Goal: Task Accomplishment & Management: Use online tool/utility

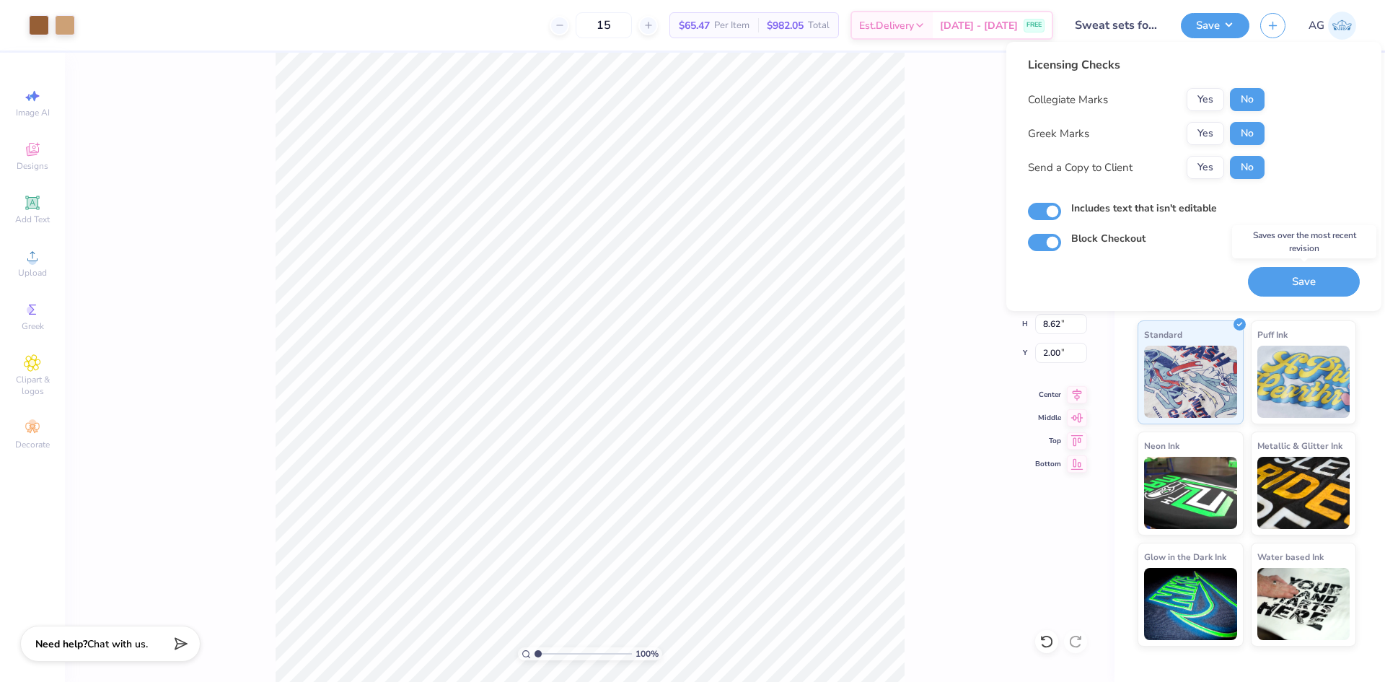
click at [1309, 278] on button "Save" at bounding box center [1304, 282] width 112 height 30
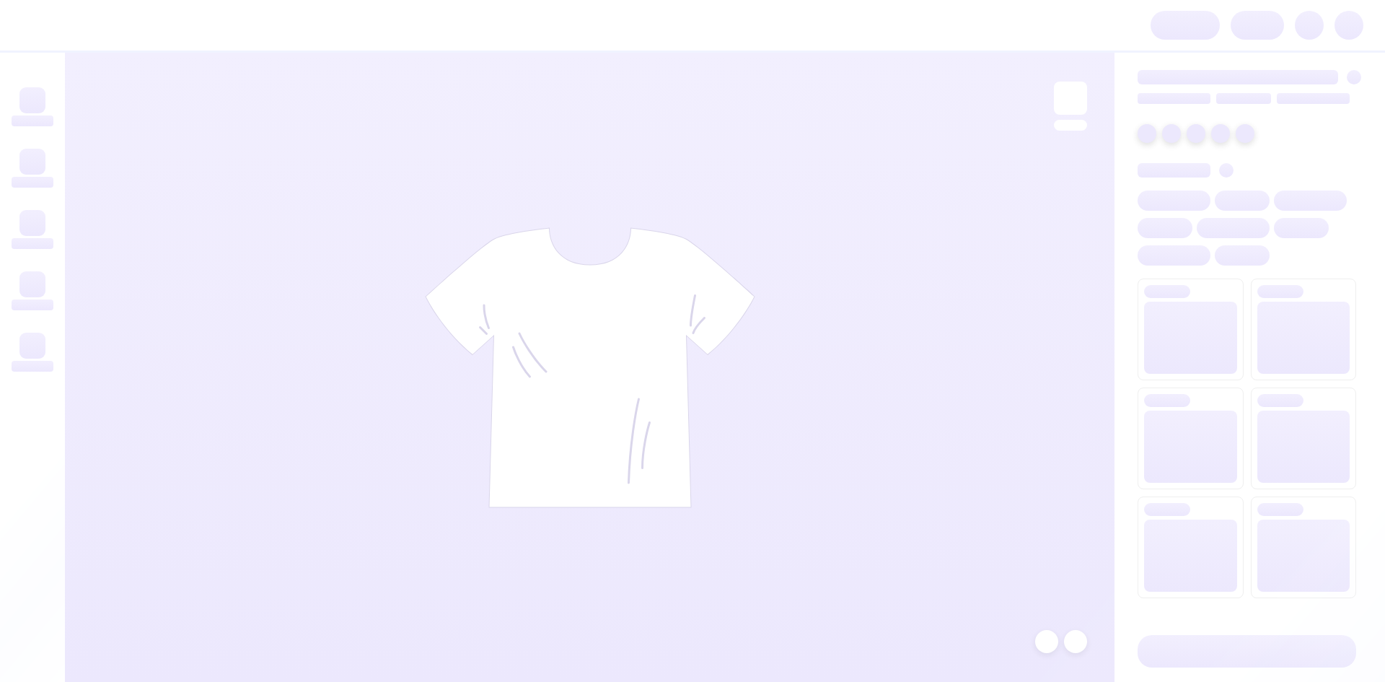
click at [265, 161] on div at bounding box center [590, 367] width 1050 height 629
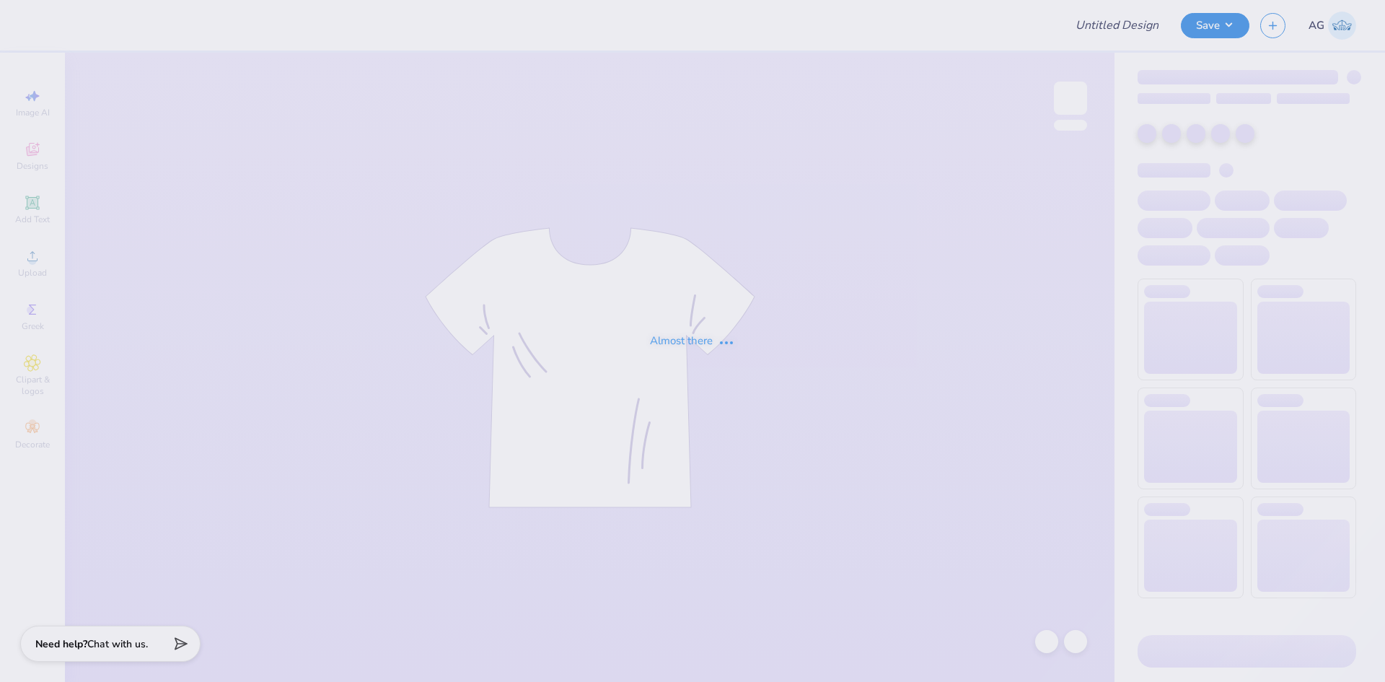
type input "Kass [PERSON_NAME] : The [GEOGRAPHIC_DATA][US_STATE]"
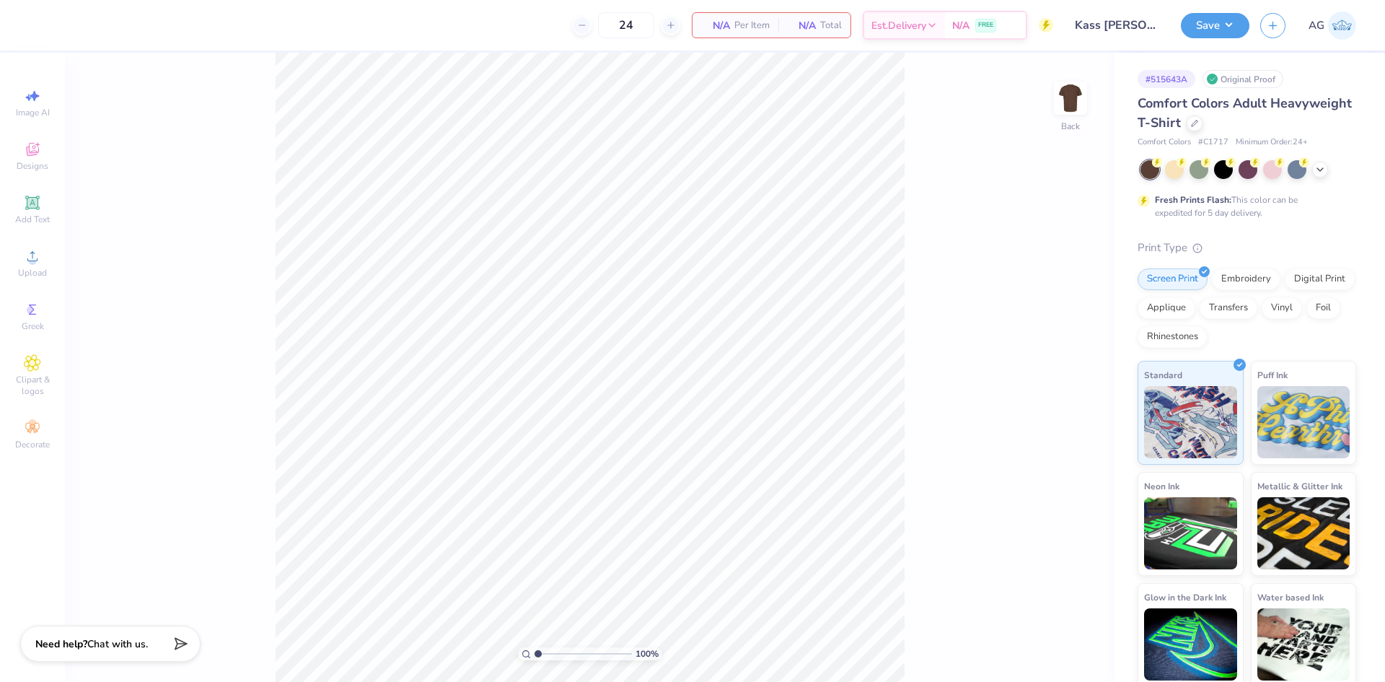
click at [1073, 50] on div "24 N/A Per Item N/A Total Est. Delivery N/A FREE Design Title Kass [PERSON_NAME…" at bounding box center [692, 341] width 1385 height 682
click at [31, 157] on icon at bounding box center [32, 149] width 17 height 17
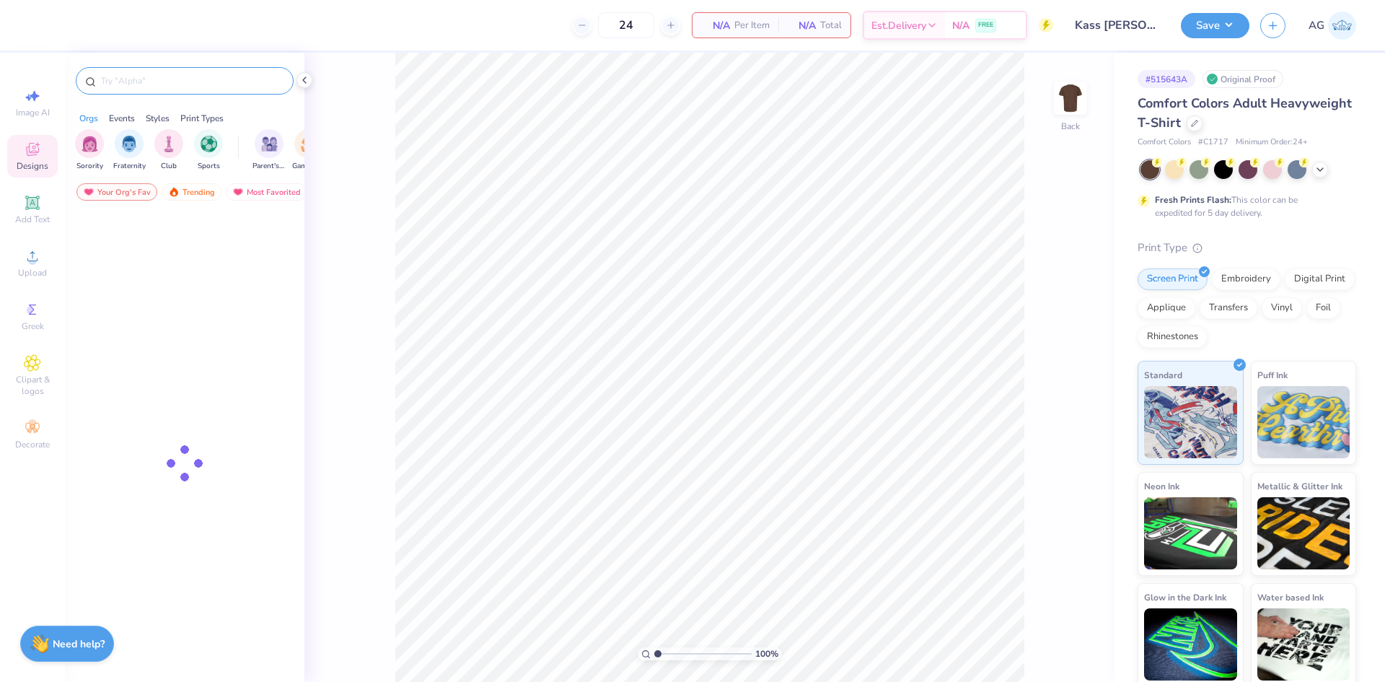
click at [195, 81] on input "text" at bounding box center [192, 81] width 185 height 14
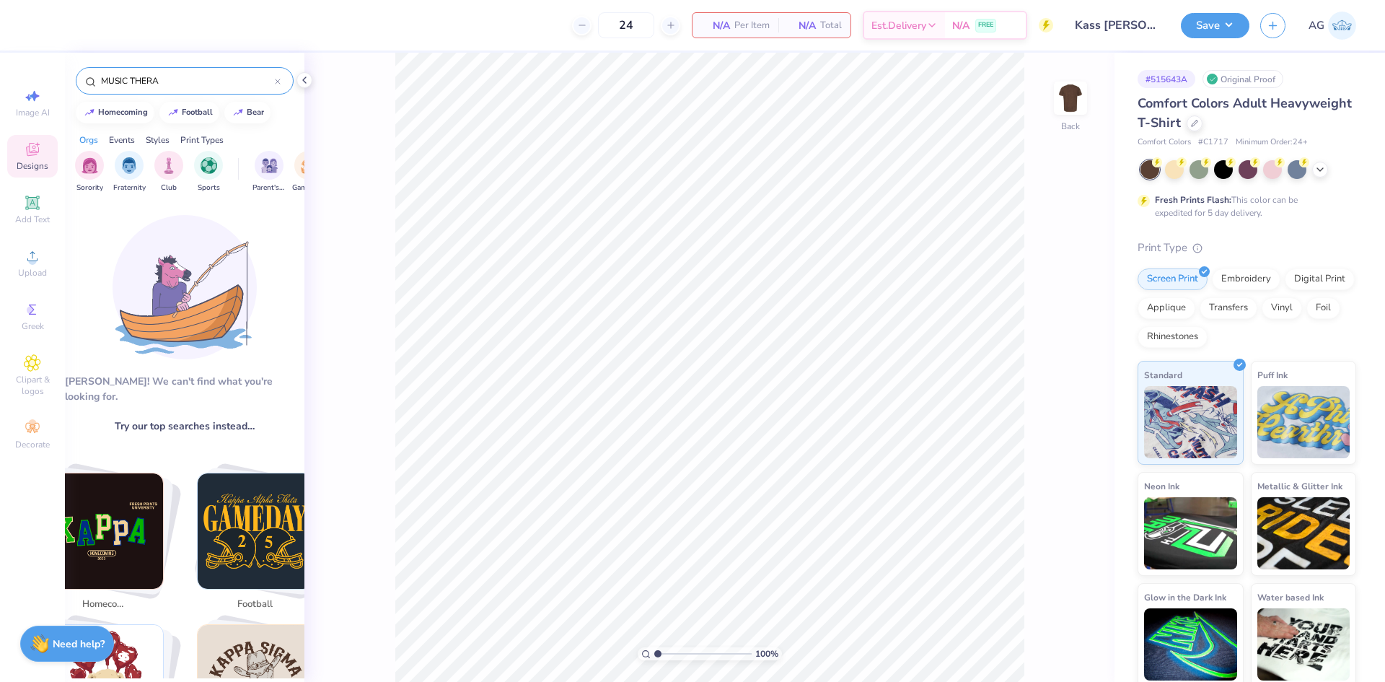
type input "MUSIC THERA"
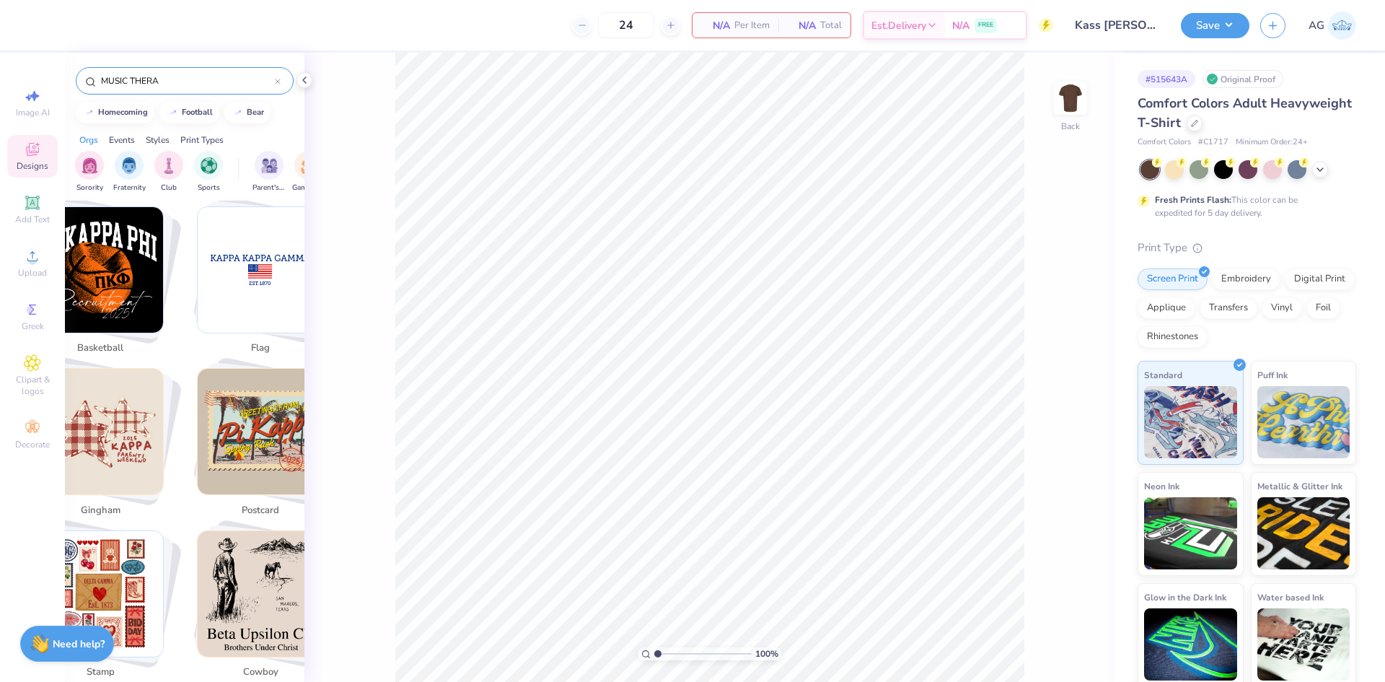
scroll to position [2044, 0]
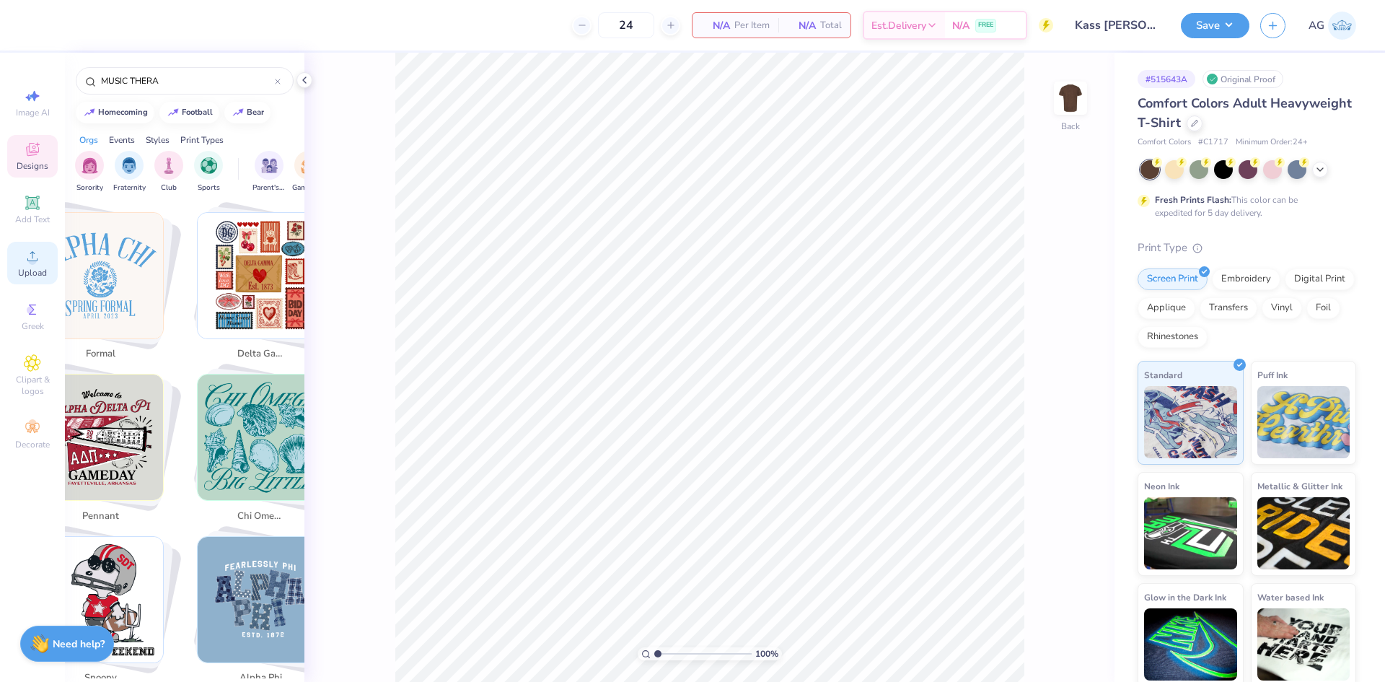
click at [19, 268] on span "Upload" at bounding box center [32, 273] width 29 height 12
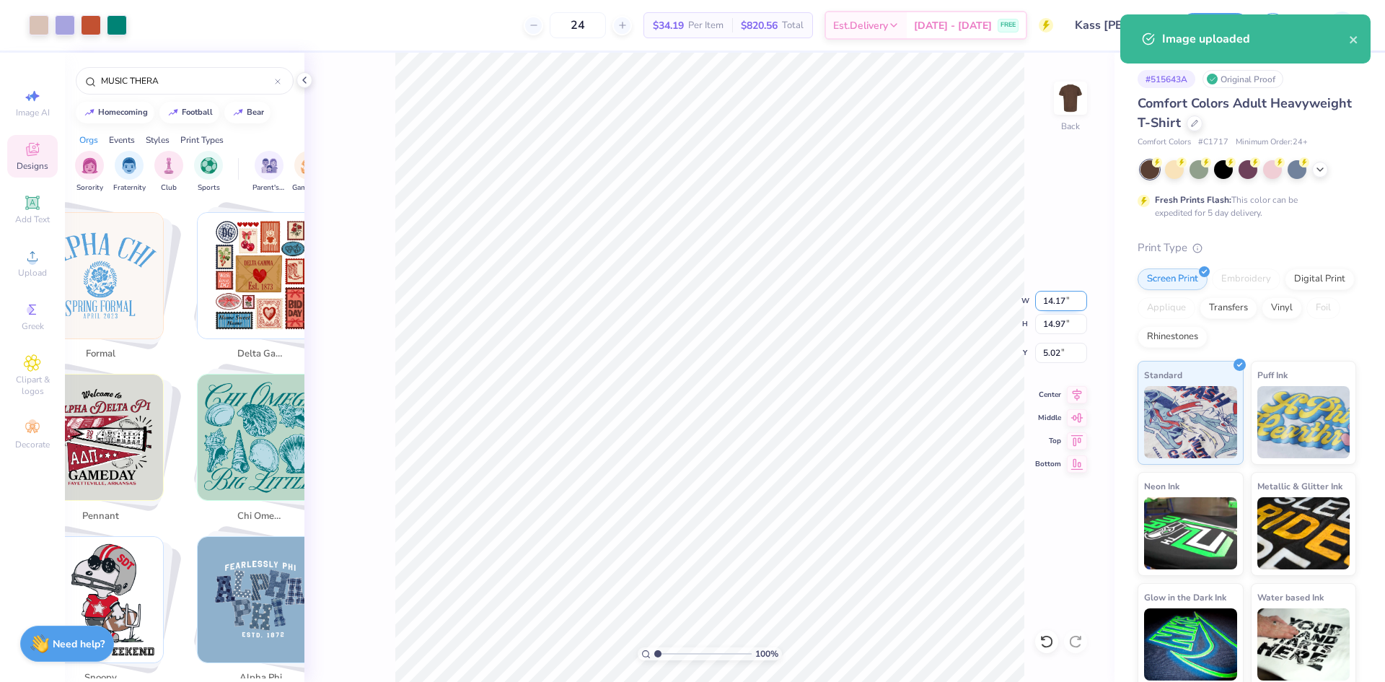
click at [1054, 299] on input "14.17" at bounding box center [1061, 301] width 52 height 20
type input "12.00"
type input "12.67"
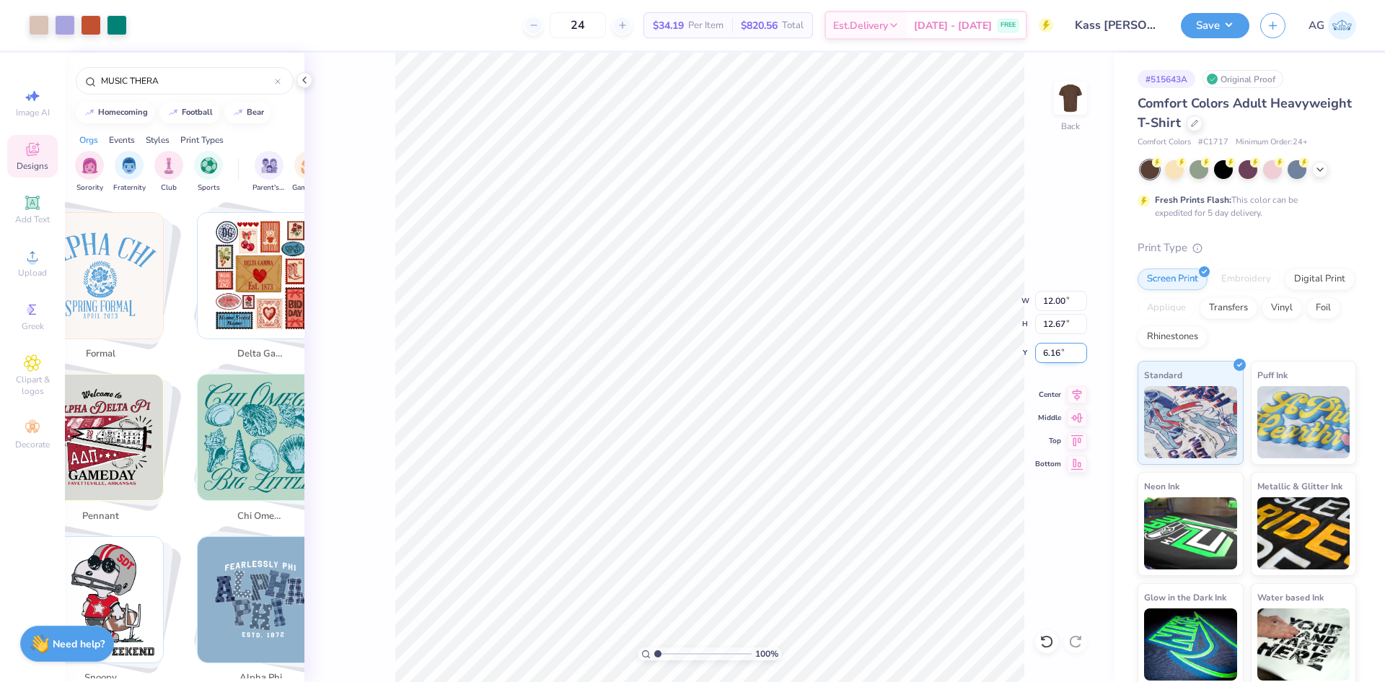
click at [1063, 352] on input "6.16" at bounding box center [1061, 353] width 52 height 20
type input "3.00"
click at [1067, 385] on icon at bounding box center [1077, 392] width 20 height 17
click at [1073, 395] on icon at bounding box center [1077, 392] width 20 height 17
click at [1221, 25] on button "Save" at bounding box center [1215, 23] width 69 height 25
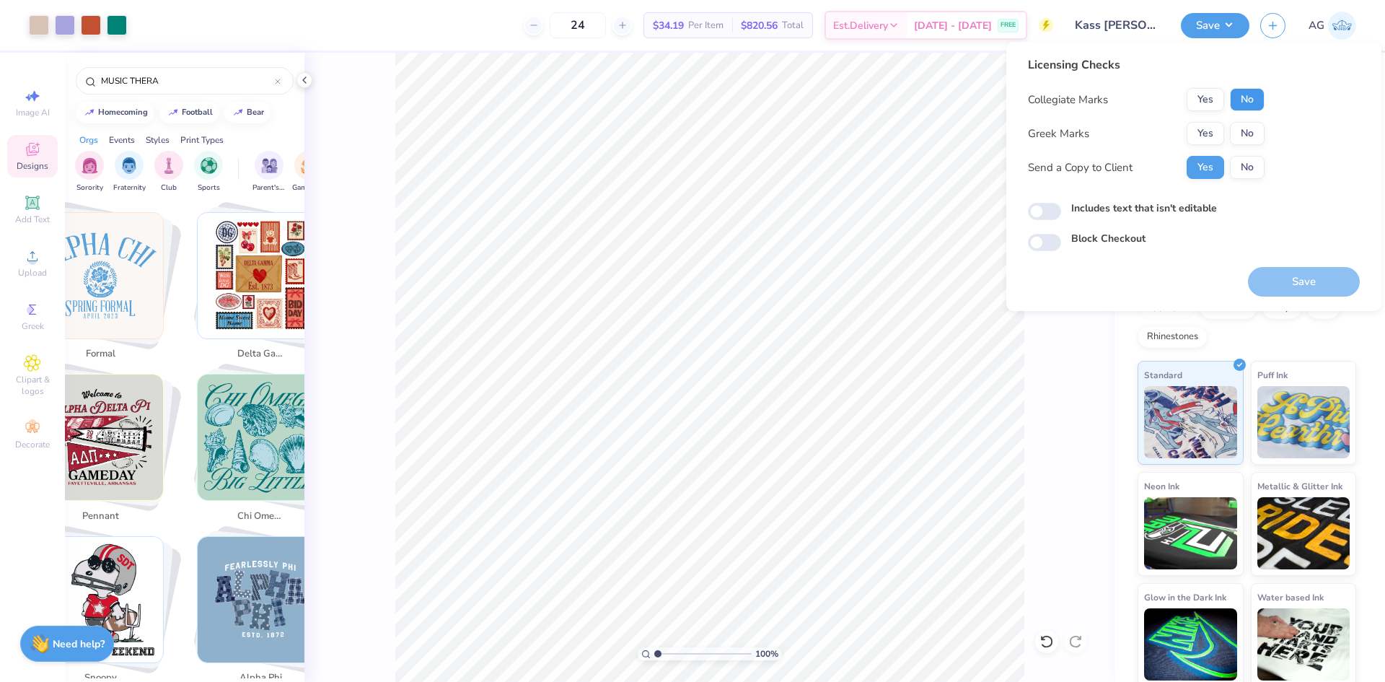
click at [1243, 95] on button "No" at bounding box center [1247, 99] width 35 height 23
click at [1205, 94] on button "Yes" at bounding box center [1206, 99] width 38 height 23
click at [1252, 131] on button "No" at bounding box center [1247, 133] width 35 height 23
click at [1045, 211] on input "Includes text that isn't editable" at bounding box center [1044, 211] width 33 height 17
checkbox input "true"
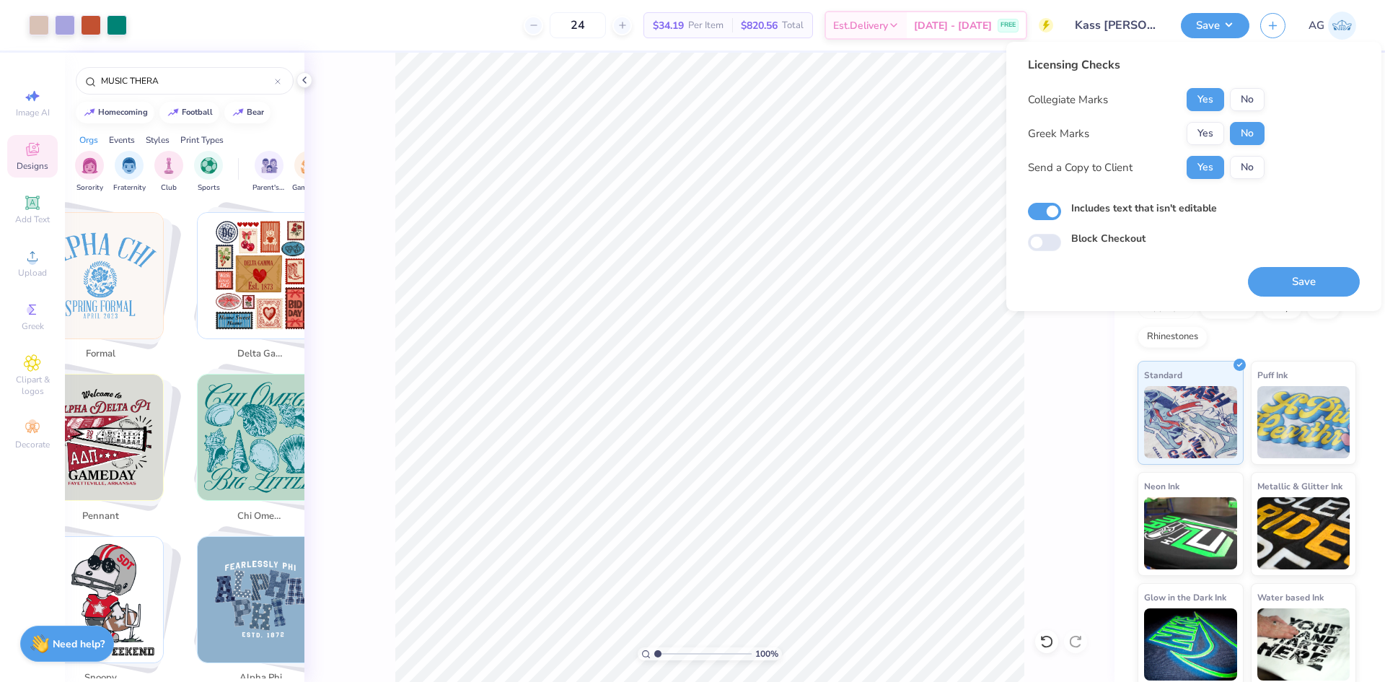
click at [1262, 263] on div "Save" at bounding box center [1304, 273] width 112 height 45
click at [1275, 268] on button "Save" at bounding box center [1304, 282] width 112 height 30
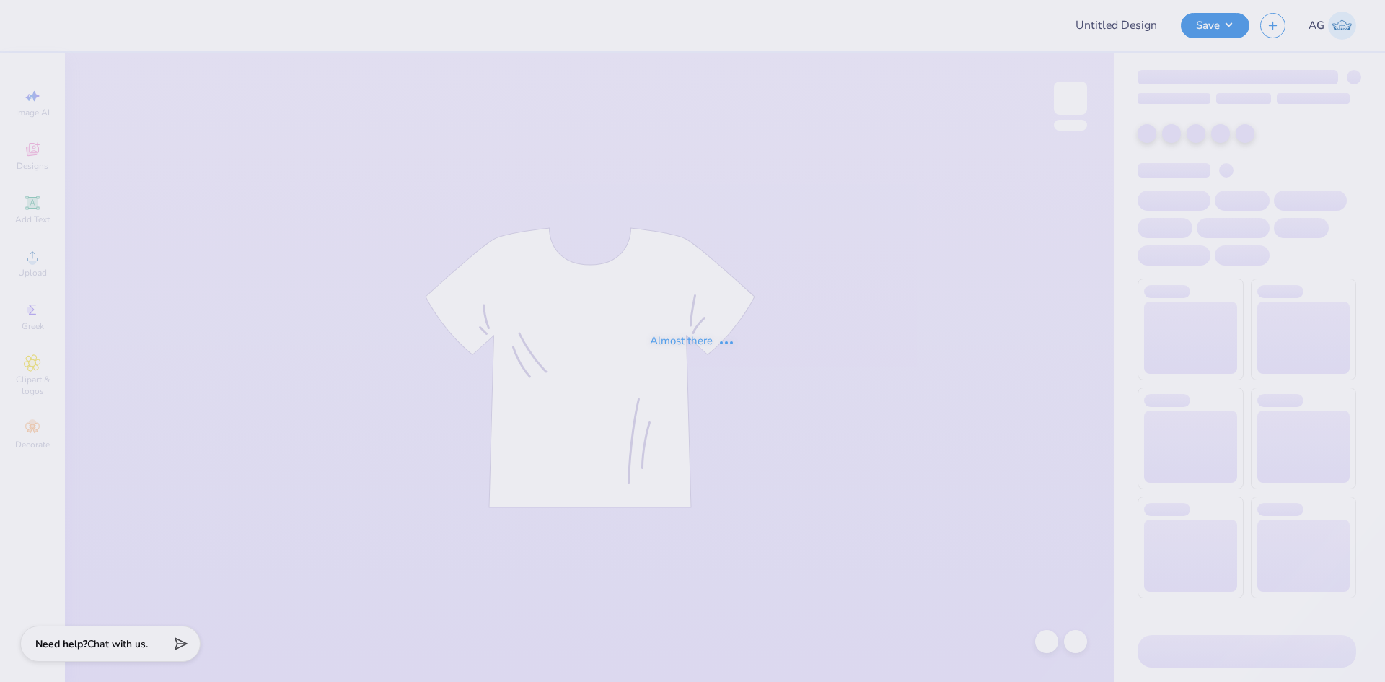
type input "tpa merch drop"
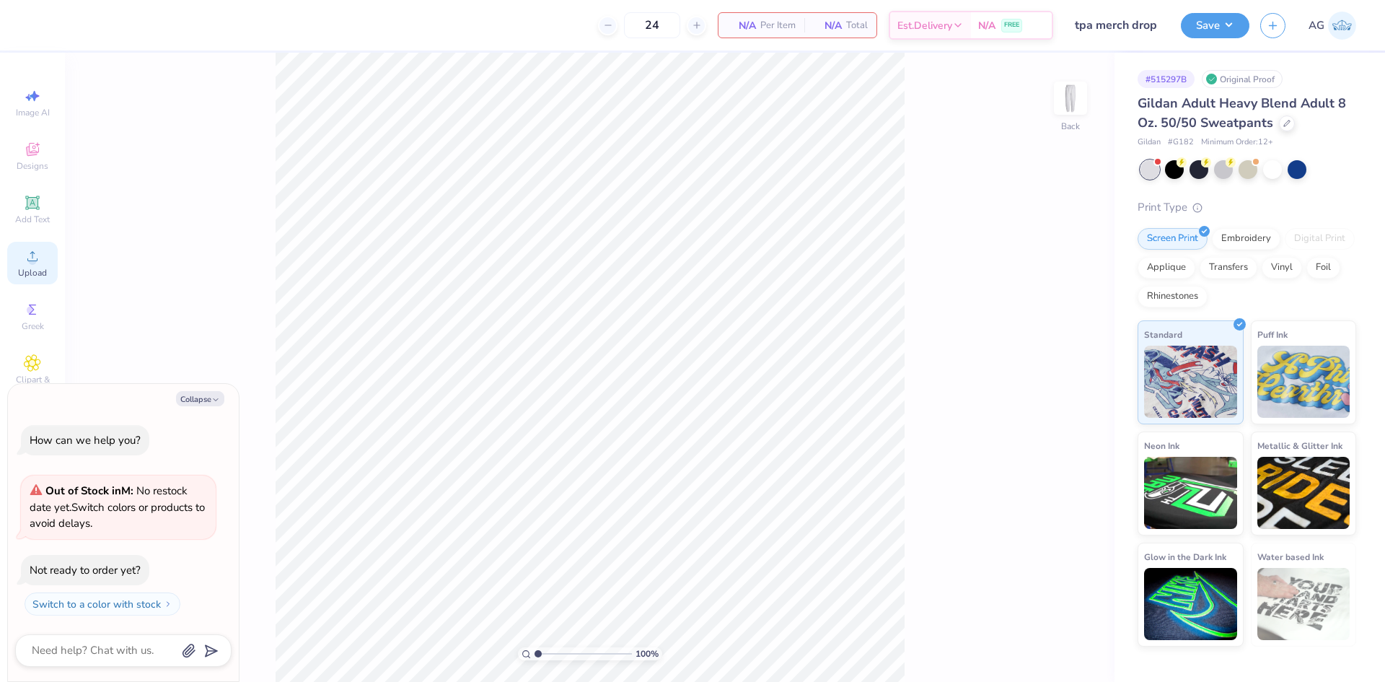
click at [35, 261] on icon at bounding box center [32, 256] width 10 height 10
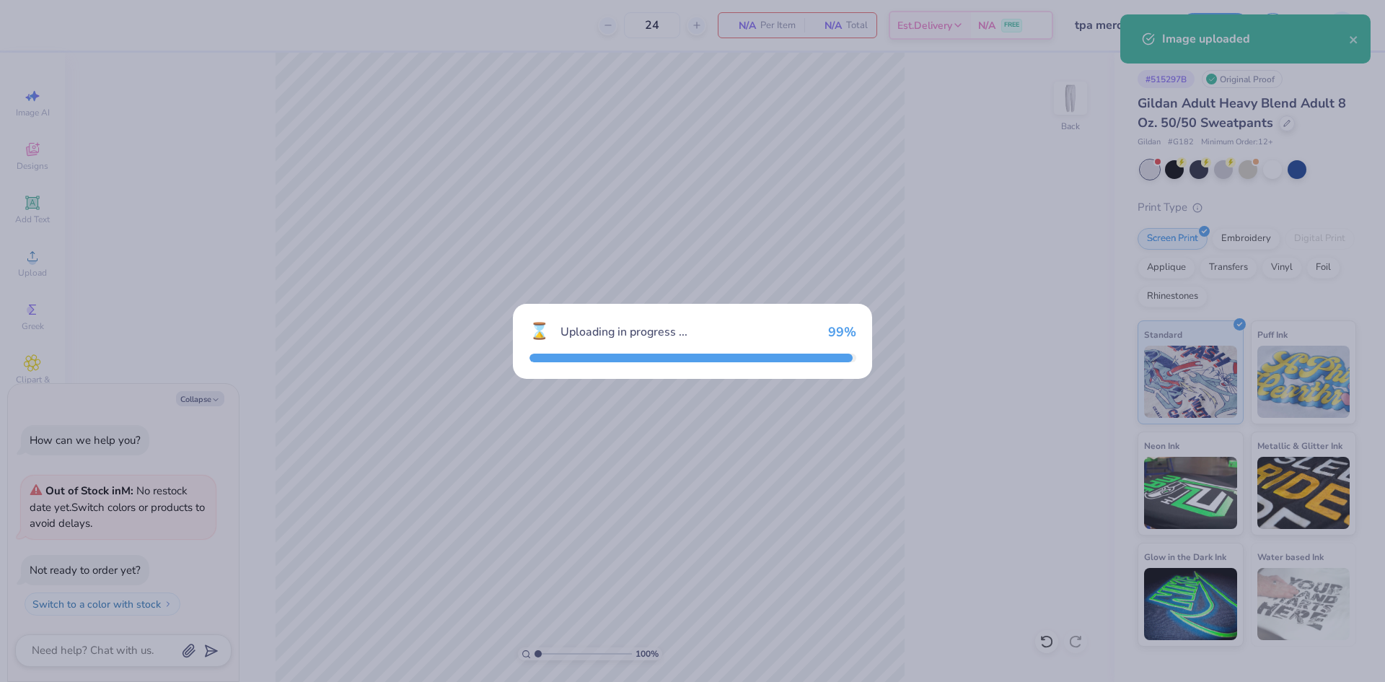
type textarea "x"
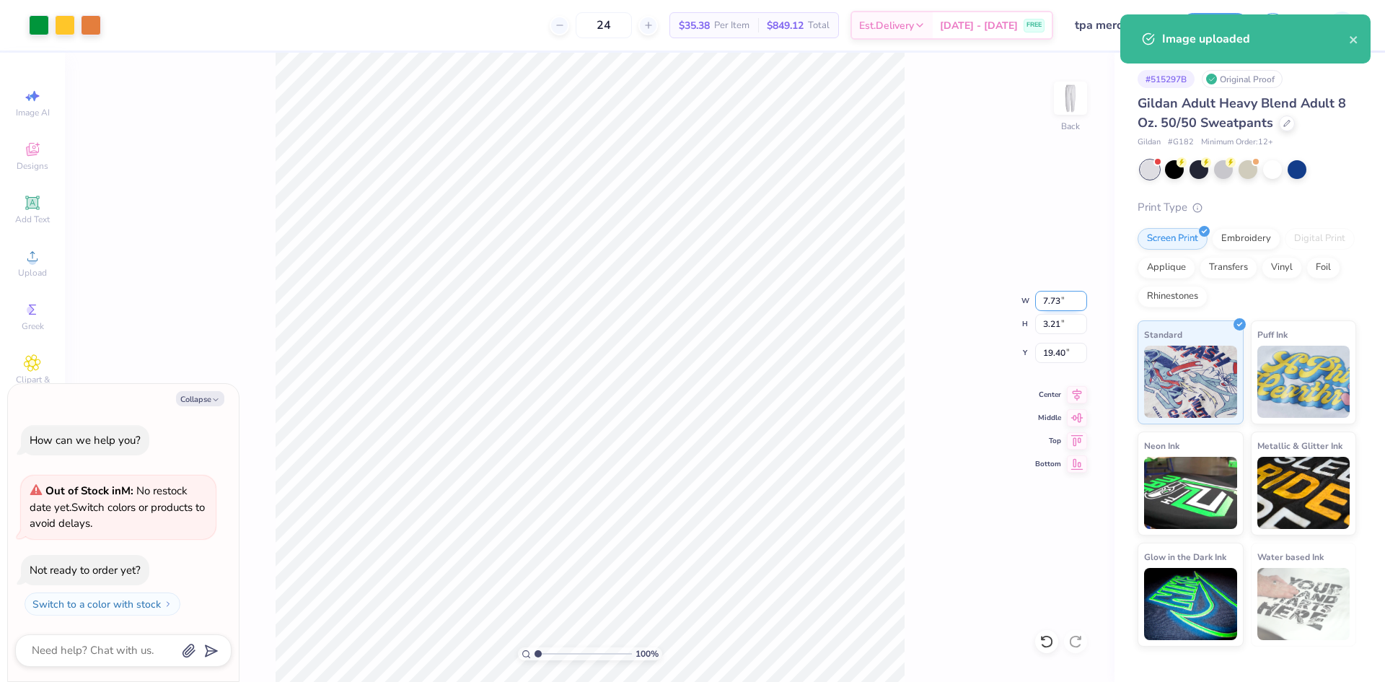
click at [1042, 302] on input "7.73" at bounding box center [1061, 301] width 52 height 20
type input "6"
type textarea "x"
type input "6.00"
type input "2.49"
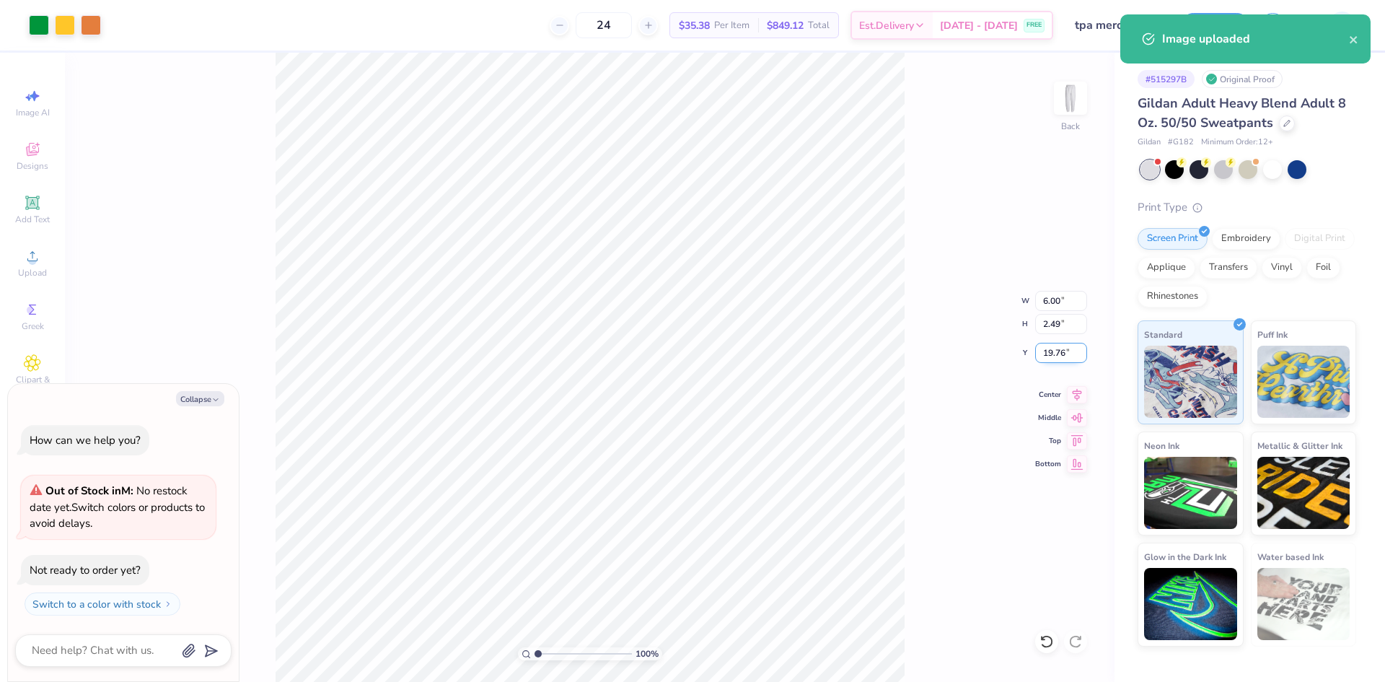
click at [1066, 349] on input "19.76" at bounding box center [1061, 353] width 52 height 20
type input "3"
type textarea "x"
type input "3.00"
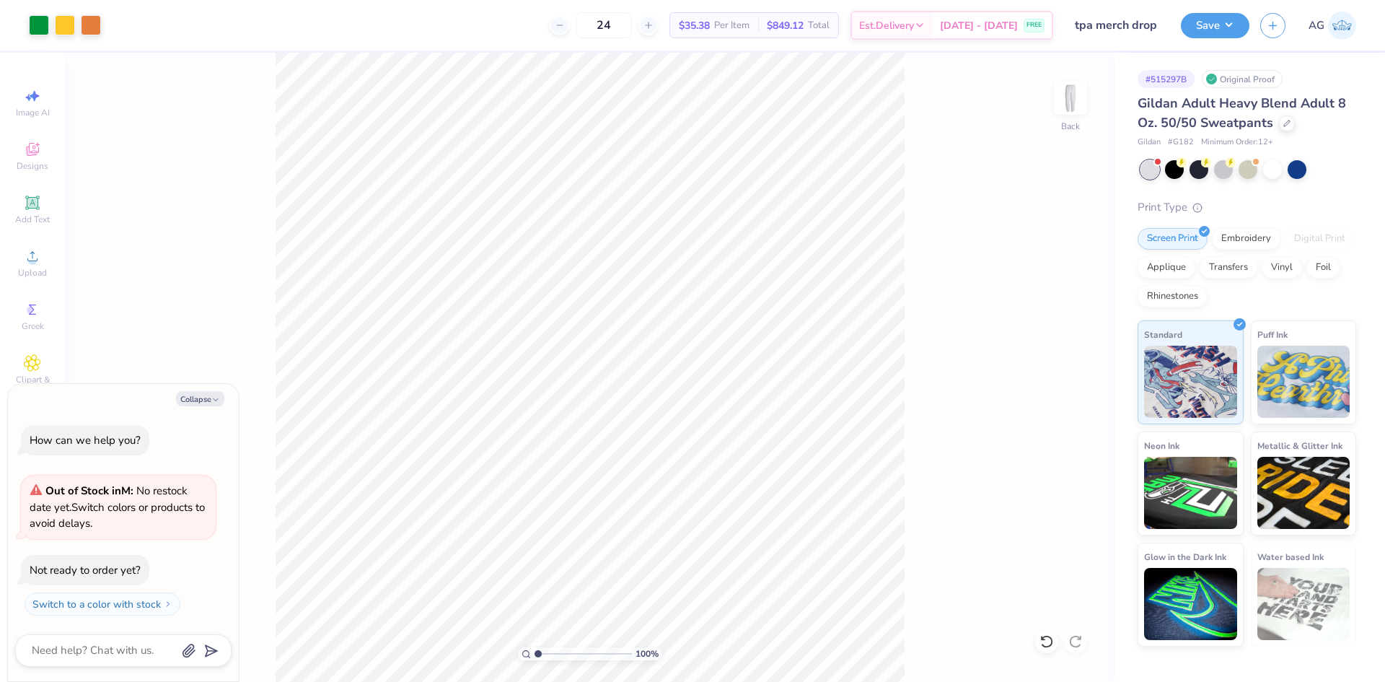
type textarea "x"
